Goal: Task Accomplishment & Management: Complete application form

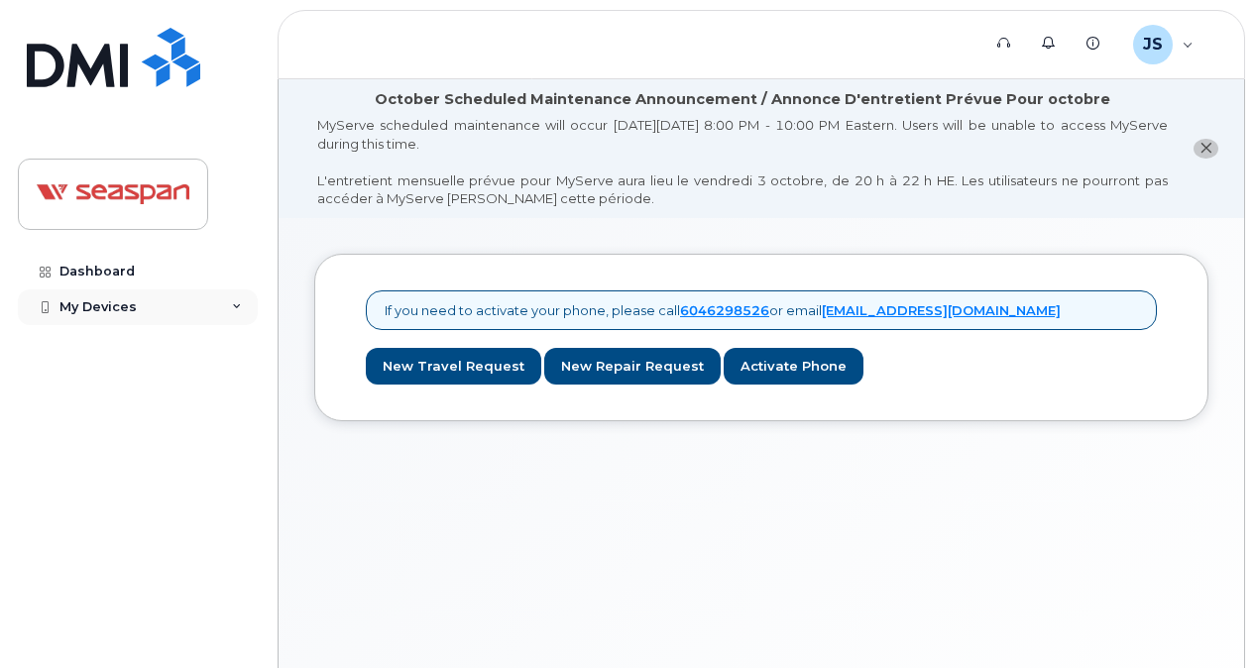
click at [245, 306] on div "My Devices" at bounding box center [138, 308] width 240 height 36
click at [216, 405] on div "Dashboard My Devices Add Device" at bounding box center [140, 446] width 245 height 385
click at [1156, 45] on span "JS" at bounding box center [1153, 45] width 20 height 24
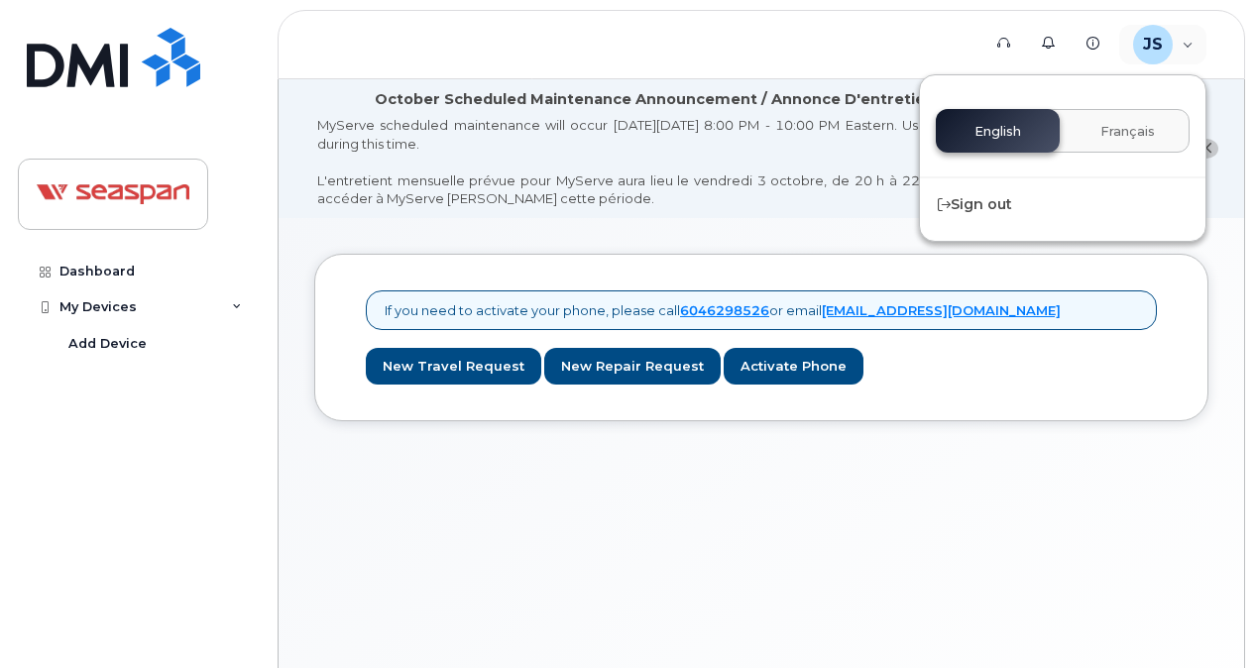
click at [861, 173] on div "MyServe scheduled maintenance will occur [DATE][DATE] 8:00 PM - 10:00 PM Easter…" at bounding box center [742, 162] width 851 height 92
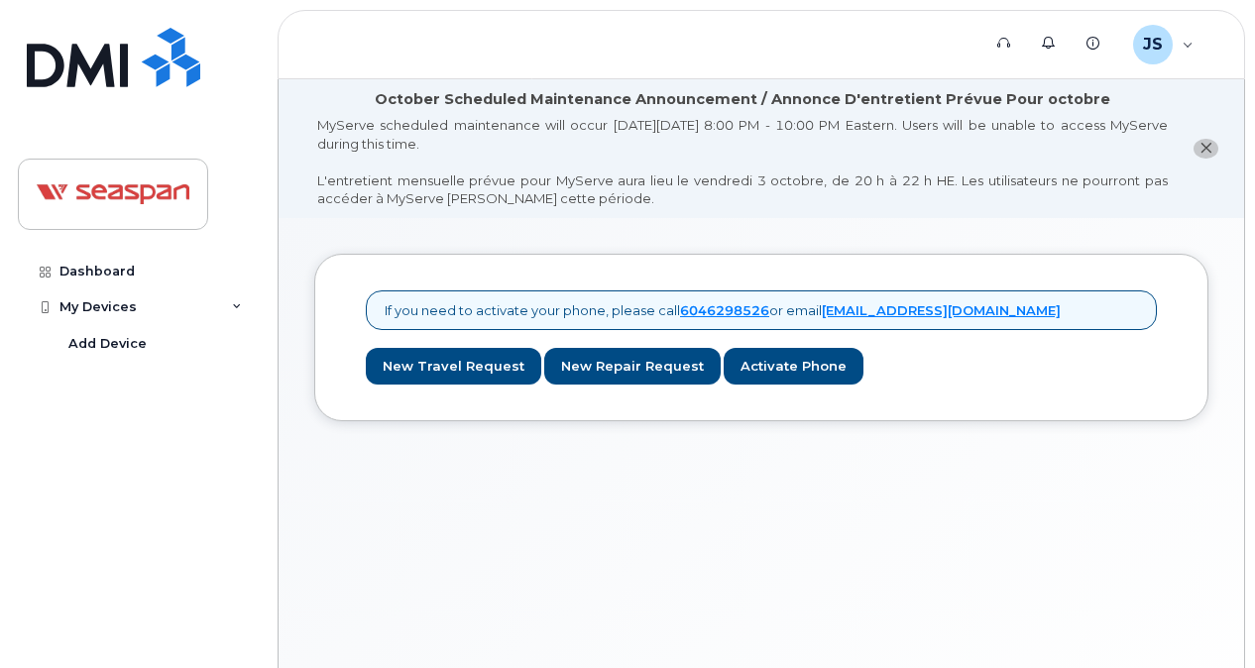
click at [476, 498] on div "If you need to activate your phone, please call [PHONE_NUMBER] or email [EMAIL_…" at bounding box center [762, 485] width 966 height 535
click at [627, 366] on link "New Repair Request" at bounding box center [632, 366] width 177 height 37
